Goal: Transaction & Acquisition: Download file/media

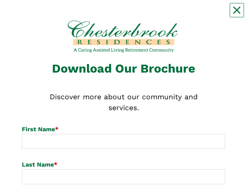
click at [134, 15] on div "Download Our Brochure" at bounding box center [123, 69] width 203 height 12
click at [93, 15] on div "Download Our Brochure" at bounding box center [123, 69] width 203 height 12
click at [119, 15] on div "Download Our Brochure" at bounding box center [123, 69] width 203 height 12
click at [129, 15] on div "Download Our Brochure" at bounding box center [123, 69] width 203 height 12
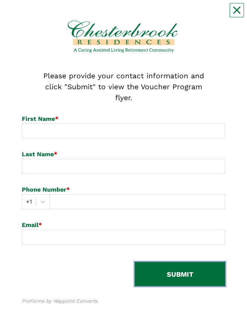
click at [194, 278] on button "SUBMIT" at bounding box center [180, 274] width 90 height 24
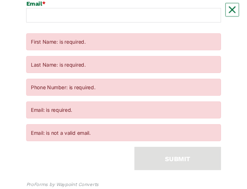
scroll to position [222, 0]
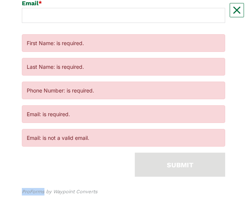
click at [95, 146] on div "Email: is not a valid email." at bounding box center [123, 138] width 203 height 18
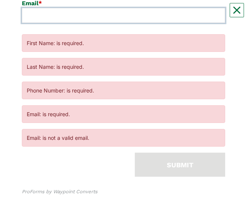
click at [93, 11] on input at bounding box center [123, 15] width 203 height 15
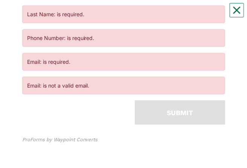
scroll to position [274, 0]
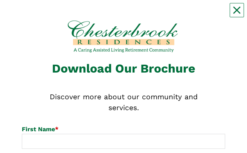
click at [109, 15] on span "Discover more about our community and services." at bounding box center [124, 103] width 148 height 20
click at [97, 15] on p "Discover more about our community and services." at bounding box center [124, 103] width 168 height 22
